Goal: Information Seeking & Learning: Learn about a topic

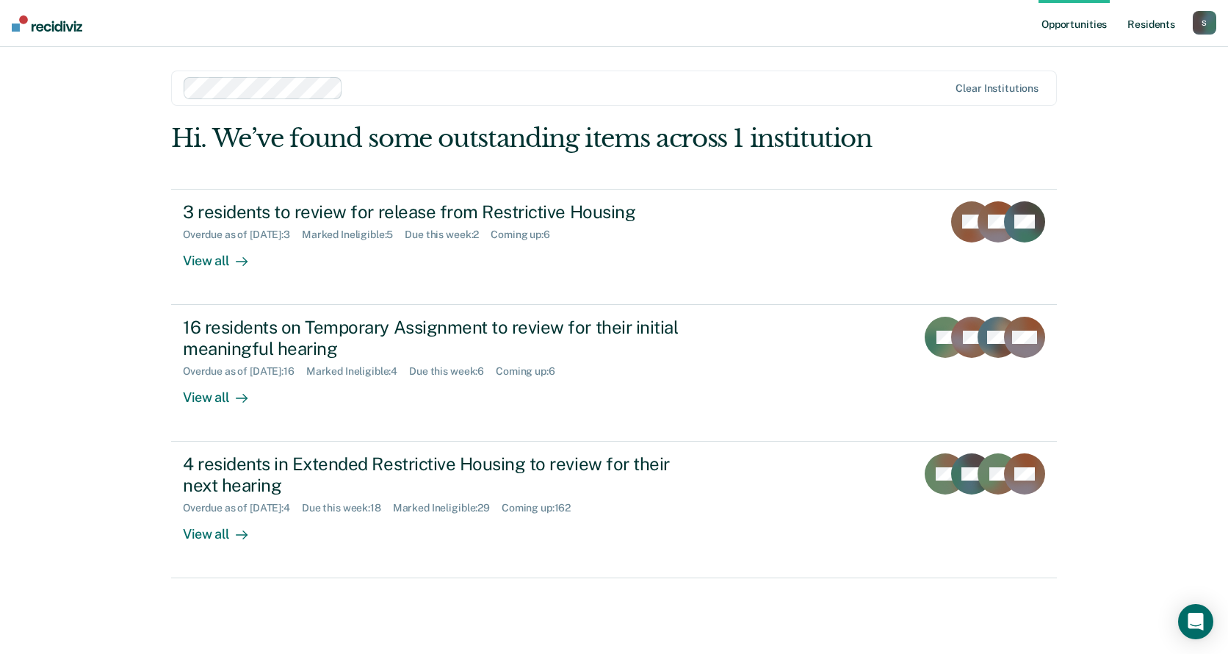
click at [1154, 20] on link "Resident s" at bounding box center [1151, 23] width 54 height 47
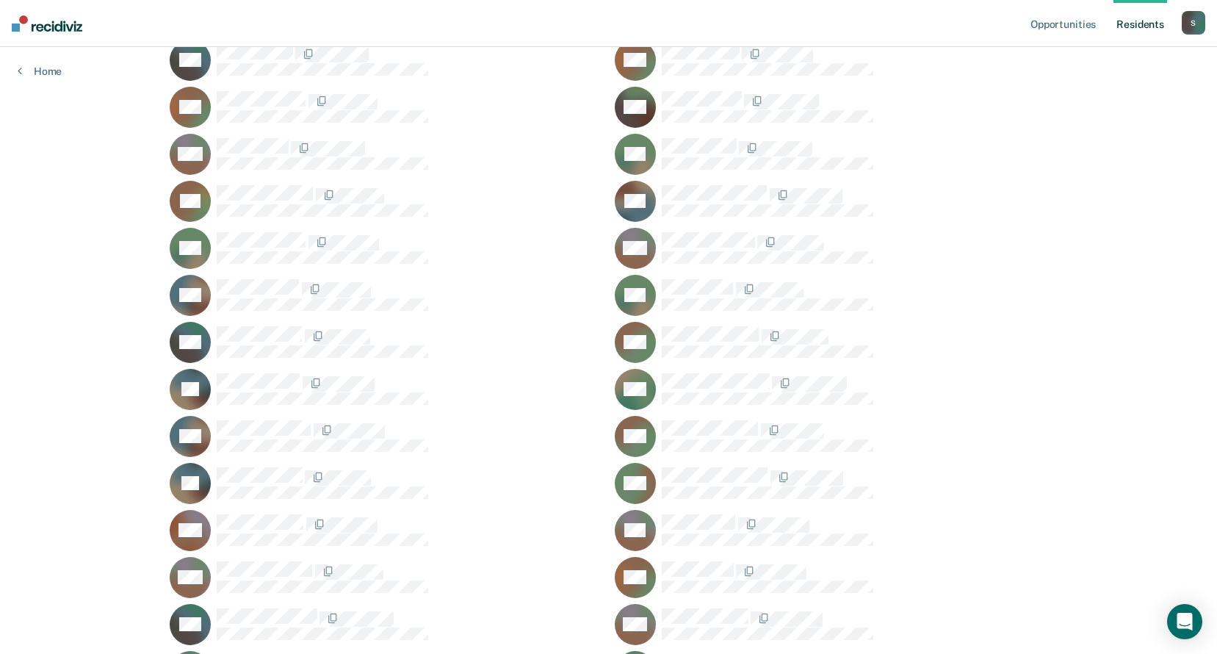
scroll to position [13512, 0]
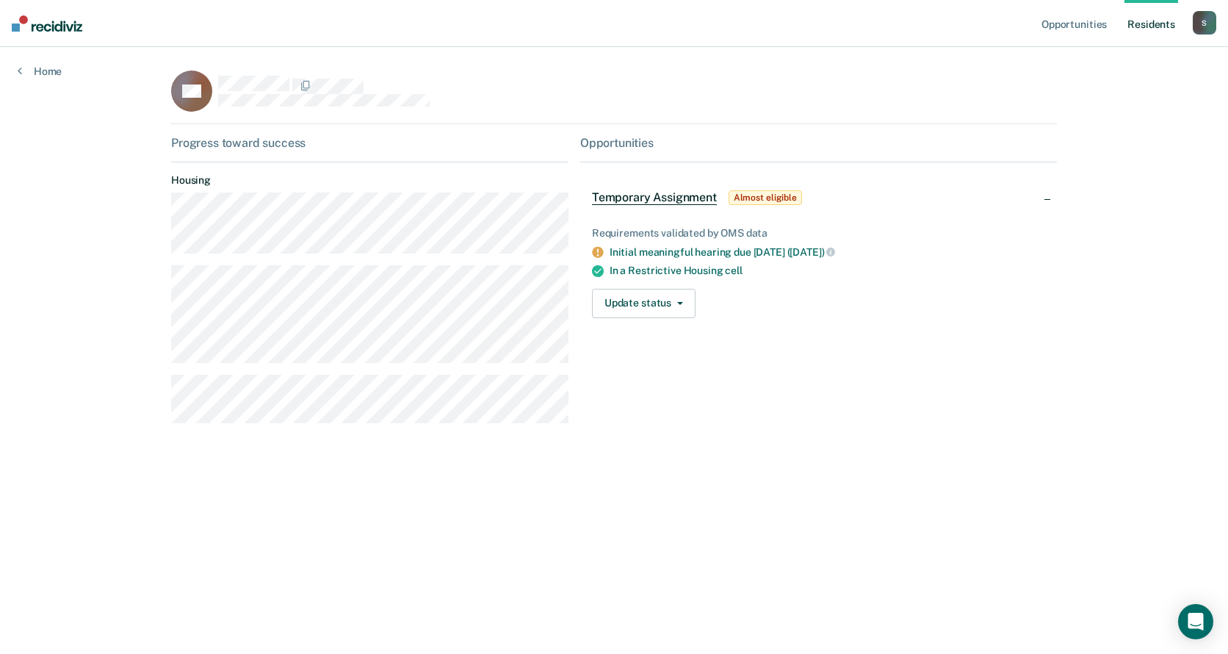
click at [491, 546] on main "AP Progress toward success Housing Opportunities Temporary Assignment Almost el…" at bounding box center [613, 332] width 921 height 571
